Goal: Task Accomplishment & Management: Use online tool/utility

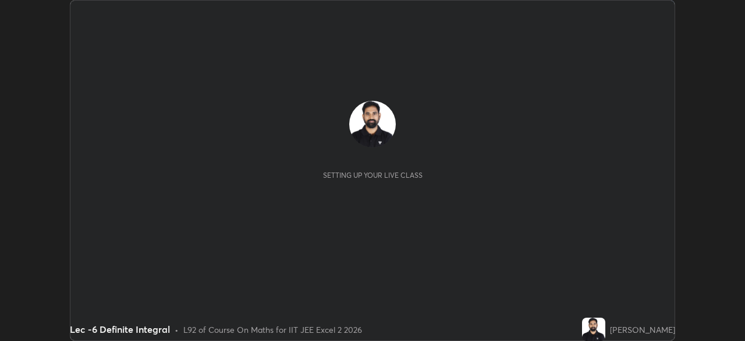
scroll to position [341, 745]
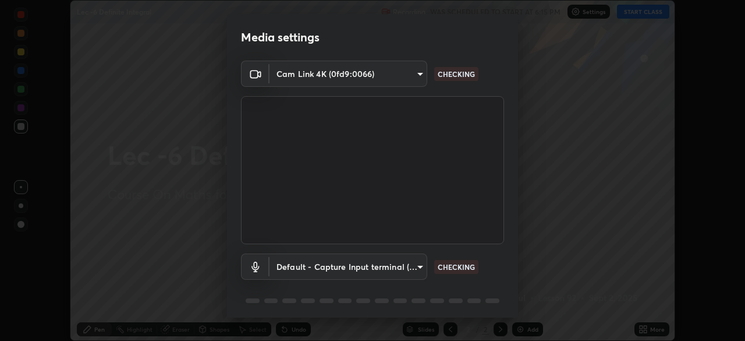
type input "b39c39fa3676aa5d69aadaccdd66f10891f302373f2f417769bad696ffd91bb2"
type input "default"
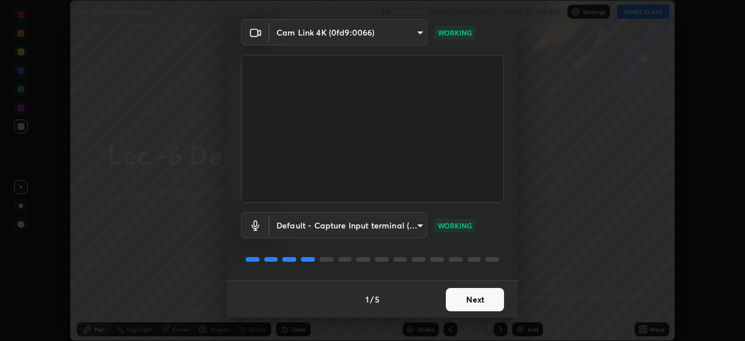
click at [469, 300] on button "Next" at bounding box center [475, 299] width 58 height 23
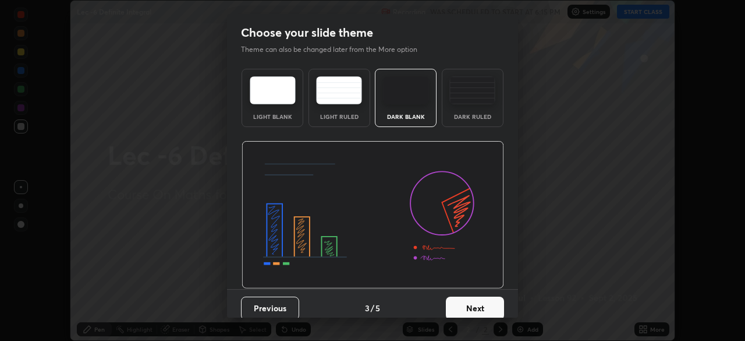
click at [468, 300] on button "Next" at bounding box center [475, 307] width 58 height 23
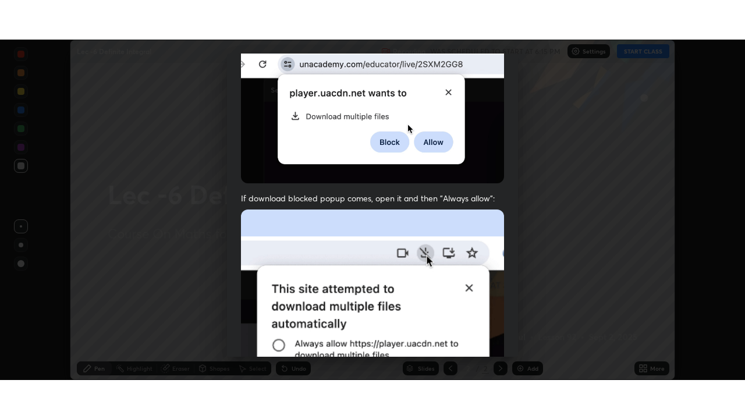
scroll to position [279, 0]
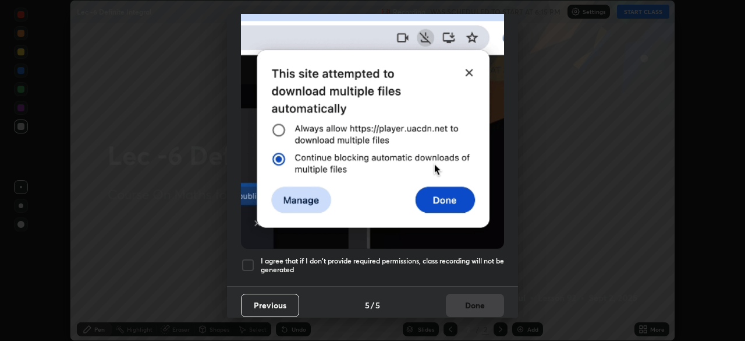
click at [459, 256] on h5 "I agree that if I don't provide required permissions, class recording will not …" at bounding box center [382, 265] width 243 height 18
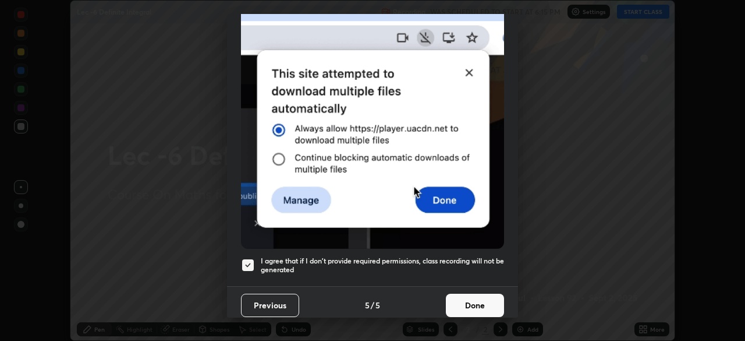
click at [462, 300] on button "Done" at bounding box center [475, 304] width 58 height 23
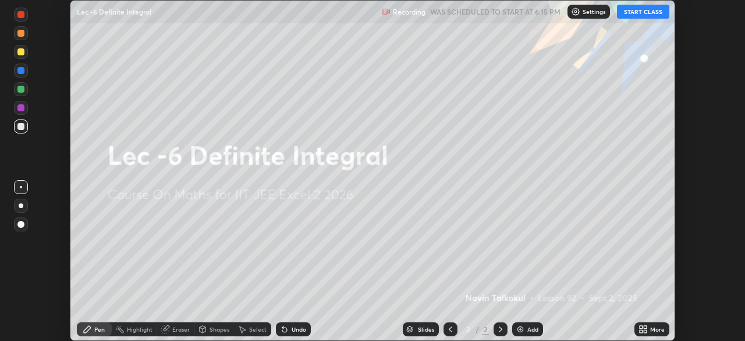
click at [636, 13] on button "START CLASS" at bounding box center [643, 12] width 52 height 14
click at [652, 329] on div "More" at bounding box center [657, 329] width 15 height 6
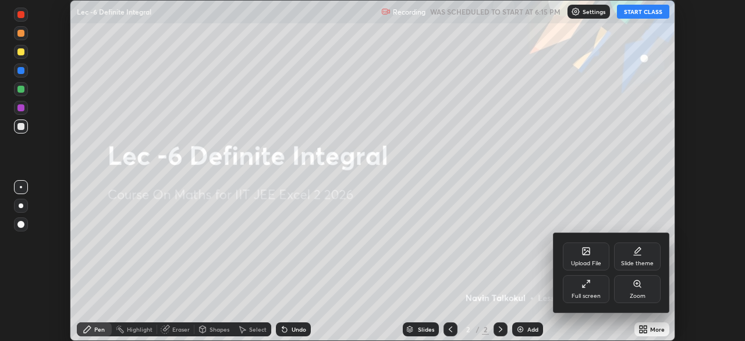
click at [598, 284] on div "Full screen" at bounding box center [586, 289] width 47 height 28
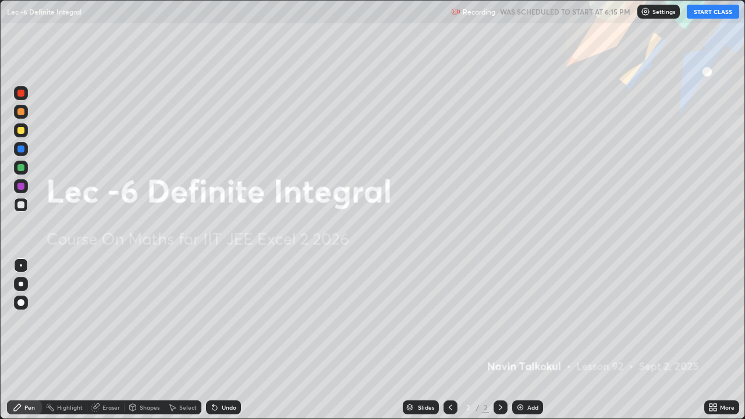
scroll to position [419, 745]
click at [532, 340] on div "Add" at bounding box center [533, 408] width 11 height 6
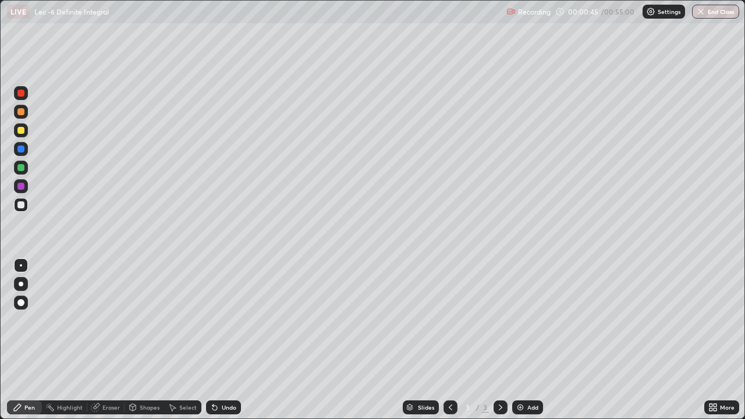
click at [233, 340] on div "Undo" at bounding box center [229, 408] width 15 height 6
click at [229, 340] on div "Undo" at bounding box center [229, 408] width 15 height 6
click at [227, 340] on div "Undo" at bounding box center [229, 408] width 15 height 6
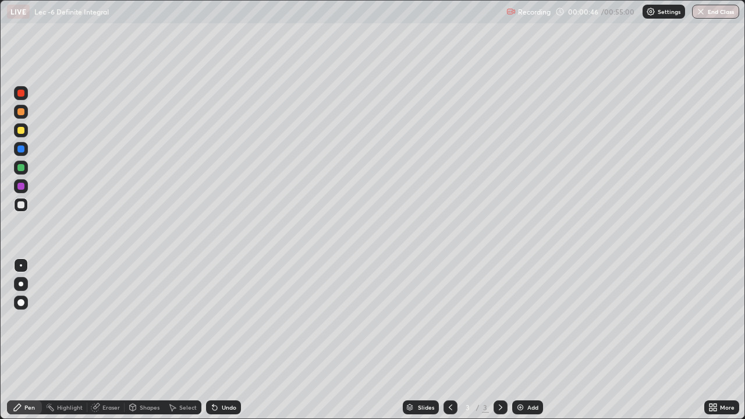
click at [225, 340] on div "Undo" at bounding box center [229, 408] width 15 height 6
click at [224, 340] on div "Undo" at bounding box center [229, 408] width 15 height 6
click at [222, 340] on div "Undo" at bounding box center [229, 408] width 15 height 6
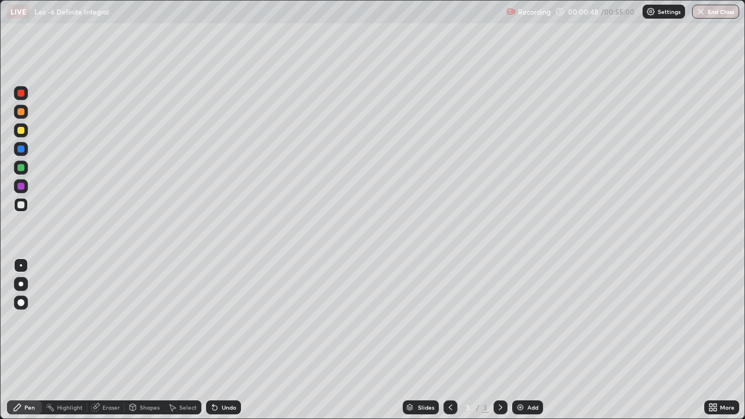
click at [225, 340] on div "Undo" at bounding box center [229, 408] width 15 height 6
click at [529, 340] on div "Add" at bounding box center [533, 408] width 11 height 6
click at [450, 340] on icon at bounding box center [450, 407] width 9 height 9
click at [497, 340] on icon at bounding box center [500, 407] width 9 height 9
click at [222, 340] on div "Undo" at bounding box center [229, 408] width 15 height 6
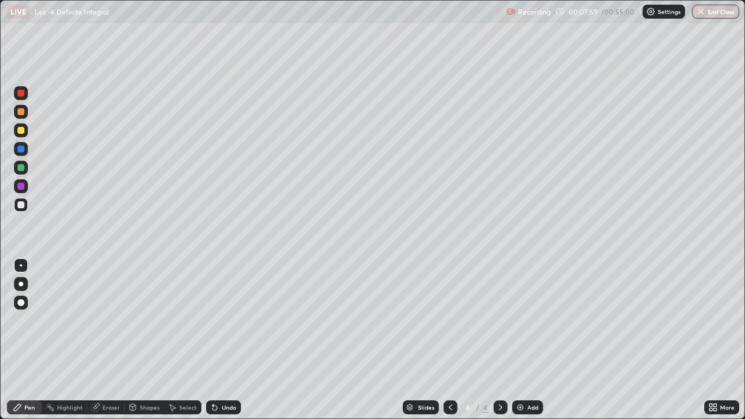
click at [222, 340] on div "Undo" at bounding box center [229, 408] width 15 height 6
click at [226, 340] on div "Undo" at bounding box center [229, 408] width 15 height 6
click at [227, 340] on div "Undo" at bounding box center [229, 408] width 15 height 6
click at [228, 340] on div "Undo" at bounding box center [229, 408] width 15 height 6
click at [227, 340] on div "Undo" at bounding box center [229, 408] width 15 height 6
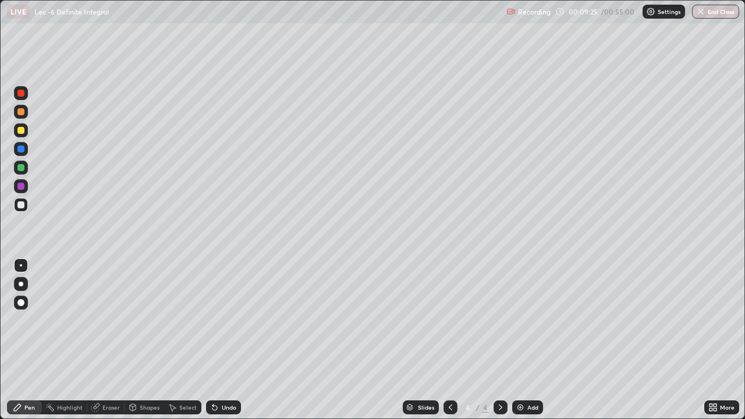
click at [227, 340] on div "Undo" at bounding box center [229, 408] width 15 height 6
click at [228, 340] on div "Undo" at bounding box center [229, 408] width 15 height 6
click at [229, 340] on div "Undo" at bounding box center [229, 408] width 15 height 6
click at [229, 340] on div "Undo" at bounding box center [223, 408] width 35 height 14
click at [228, 340] on div "Undo" at bounding box center [223, 408] width 35 height 14
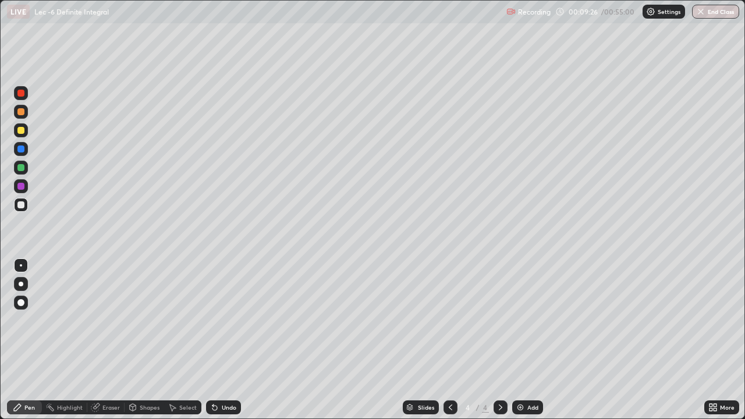
click at [230, 340] on div "Undo" at bounding box center [223, 408] width 35 height 14
click at [229, 340] on div "Undo" at bounding box center [223, 408] width 35 height 14
click at [228, 340] on div "Undo" at bounding box center [223, 408] width 35 height 14
click at [525, 340] on div "Add" at bounding box center [527, 408] width 31 height 14
click at [449, 340] on icon at bounding box center [450, 408] width 3 height 6
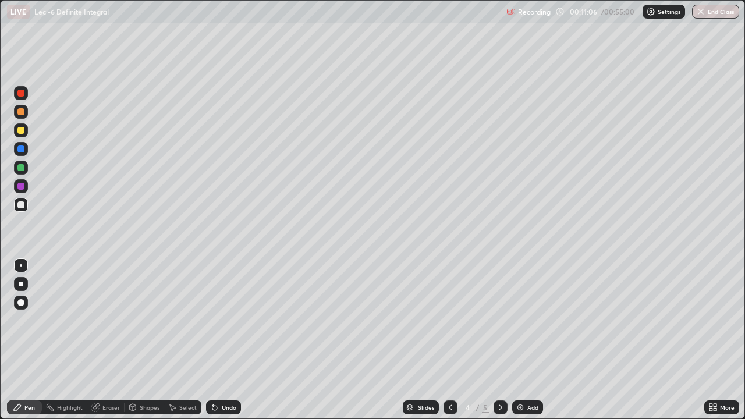
click at [498, 340] on icon at bounding box center [500, 407] width 9 height 9
click at [444, 340] on div at bounding box center [451, 408] width 14 height 14
click at [496, 340] on div at bounding box center [501, 408] width 14 height 14
click at [447, 340] on icon at bounding box center [450, 407] width 9 height 9
click at [504, 340] on icon at bounding box center [500, 407] width 9 height 9
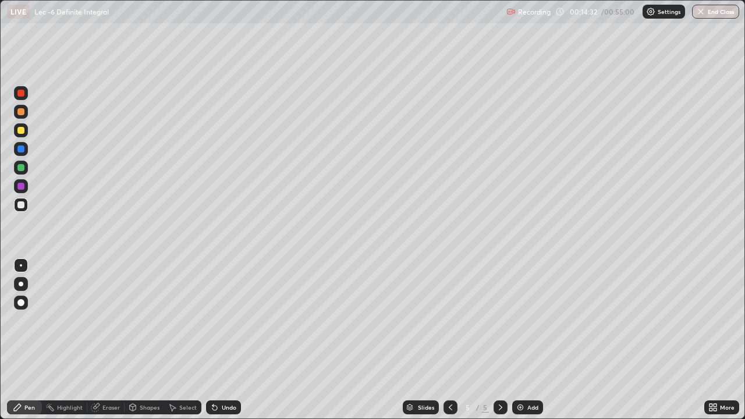
click at [444, 340] on div at bounding box center [451, 408] width 14 height 14
click at [500, 340] on icon at bounding box center [500, 407] width 9 height 9
click at [450, 340] on icon at bounding box center [450, 407] width 9 height 9
click at [497, 340] on icon at bounding box center [500, 407] width 9 height 9
click at [528, 340] on div "Add" at bounding box center [533, 408] width 11 height 6
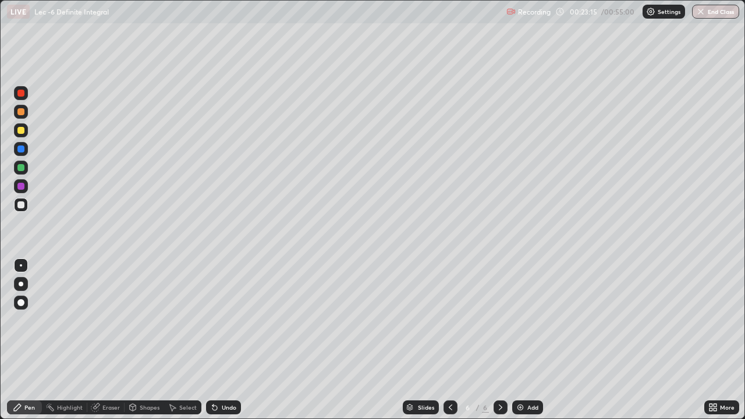
click at [108, 340] on div "Eraser" at bounding box center [110, 408] width 17 height 6
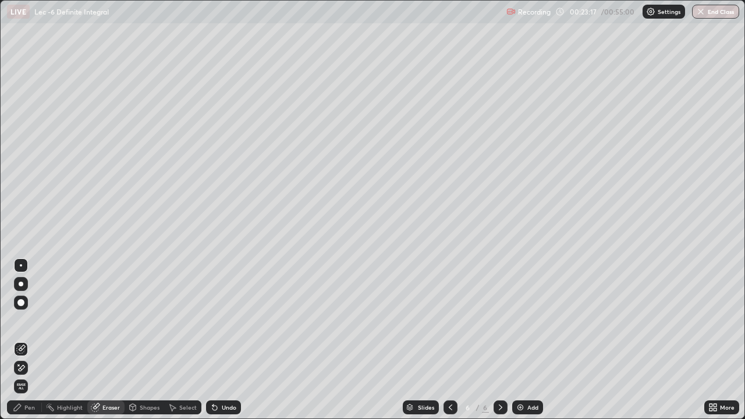
click at [29, 340] on div "Pen" at bounding box center [29, 408] width 10 height 6
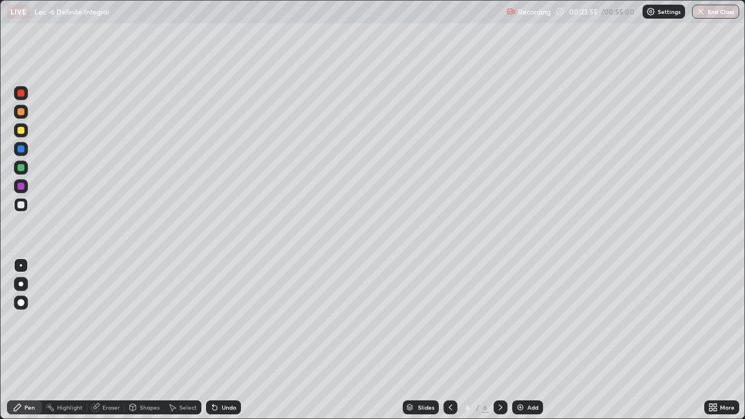
click at [234, 340] on div "Undo" at bounding box center [229, 408] width 15 height 6
click at [532, 340] on div "Add" at bounding box center [533, 408] width 11 height 6
click at [745, 147] on div "Setting up your live class" at bounding box center [372, 209] width 745 height 419
click at [185, 340] on div "Select" at bounding box center [187, 408] width 17 height 6
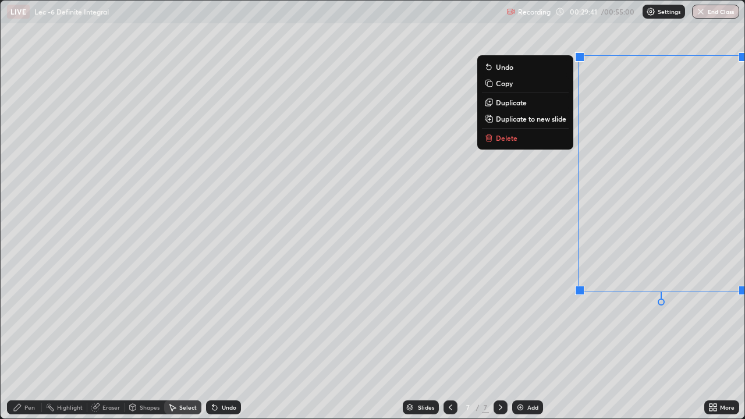
click at [545, 134] on button "Delete" at bounding box center [525, 138] width 87 height 14
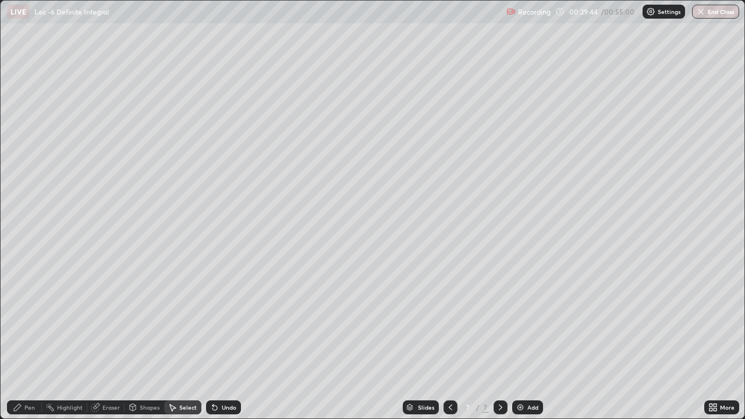
click at [103, 340] on div "Eraser" at bounding box center [110, 408] width 17 height 6
click at [30, 340] on div "Pen" at bounding box center [29, 408] width 10 height 6
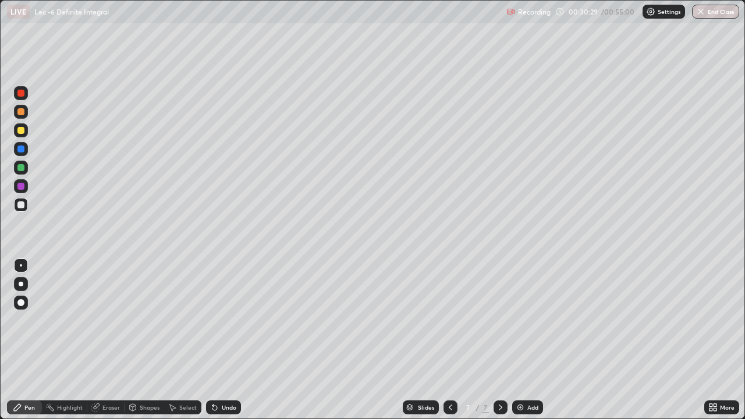
click at [745, 132] on div "Setting up your live class" at bounding box center [372, 209] width 745 height 419
click at [528, 340] on div "Add" at bounding box center [533, 408] width 11 height 6
click at [704, 9] on img "button" at bounding box center [700, 11] width 9 height 9
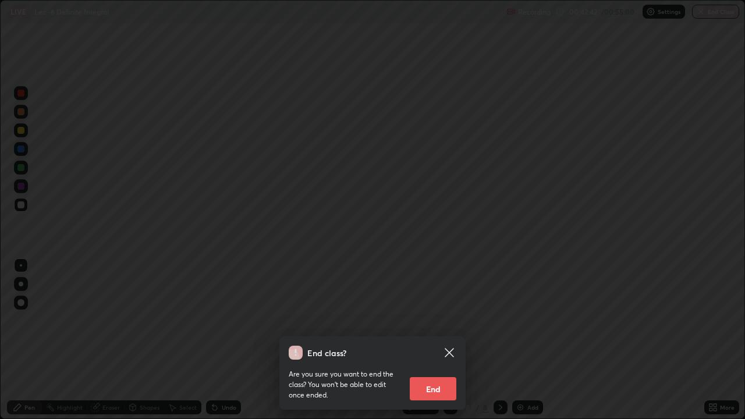
click at [439, 340] on button "End" at bounding box center [433, 388] width 47 height 23
